Goal: Transaction & Acquisition: Purchase product/service

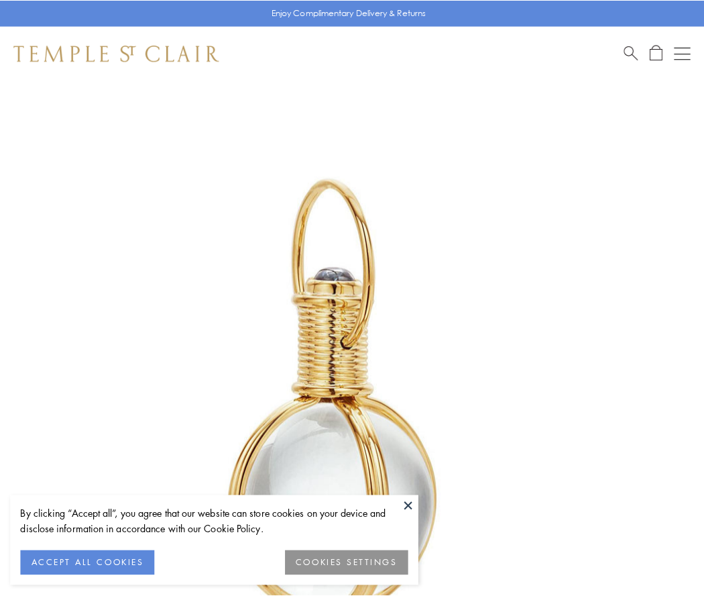
scroll to position [350, 0]
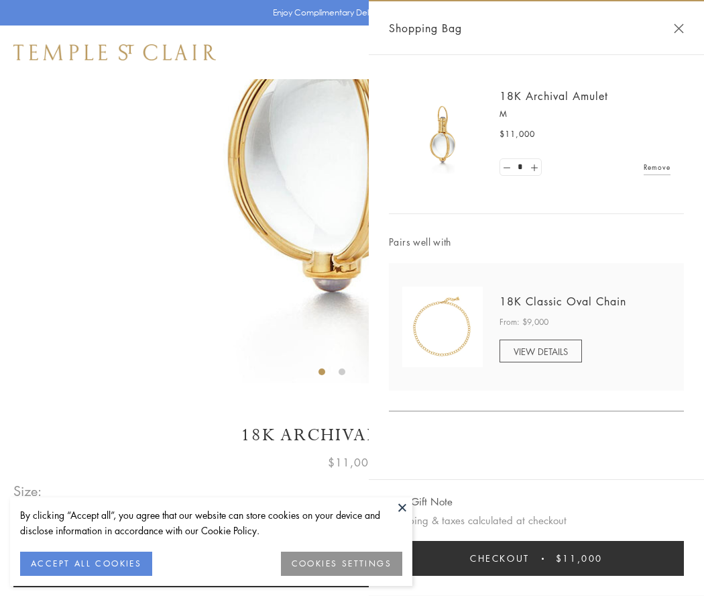
click at [536, 558] on button "Checkout $11,000" at bounding box center [536, 558] width 295 height 35
